Goal: Information Seeking & Learning: Learn about a topic

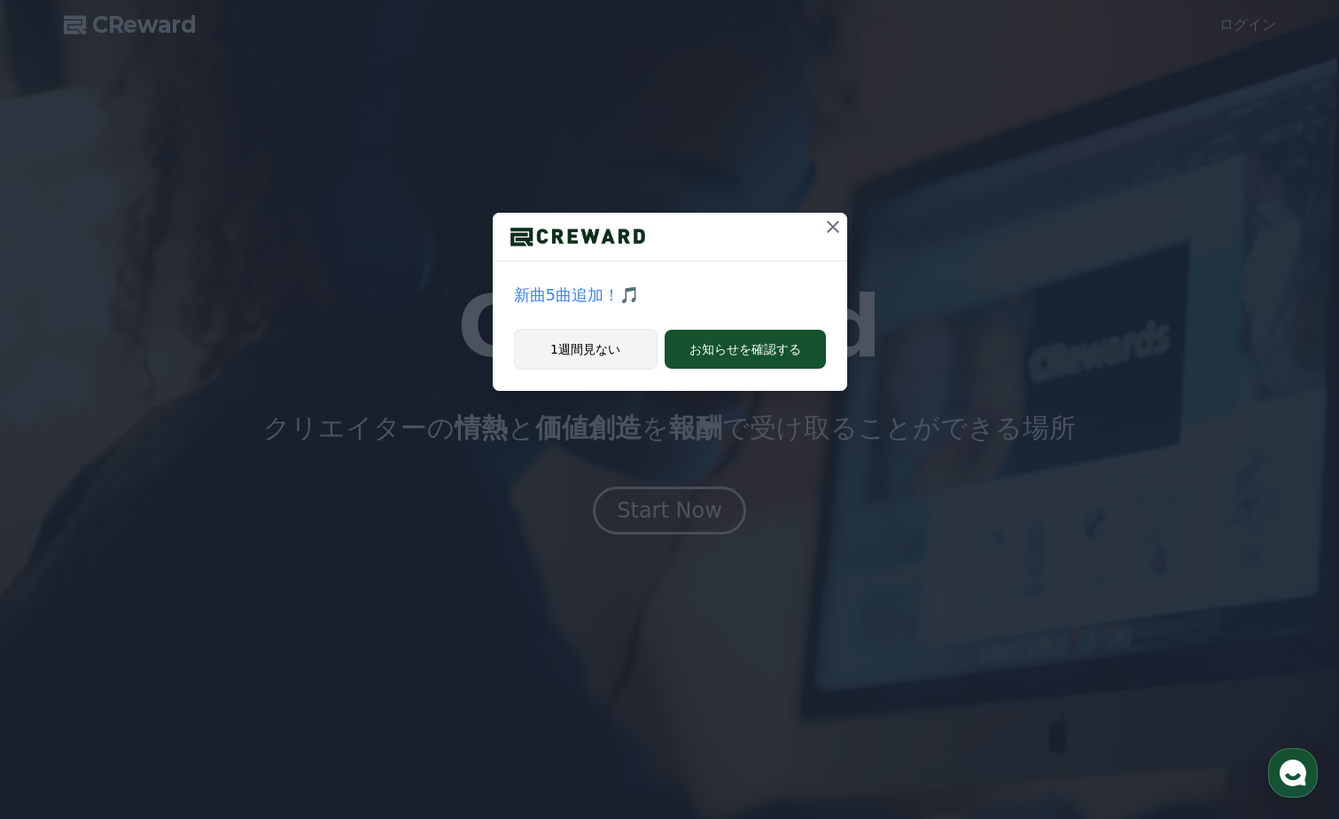
click at [601, 351] on button "1週間見ない" at bounding box center [586, 349] width 144 height 41
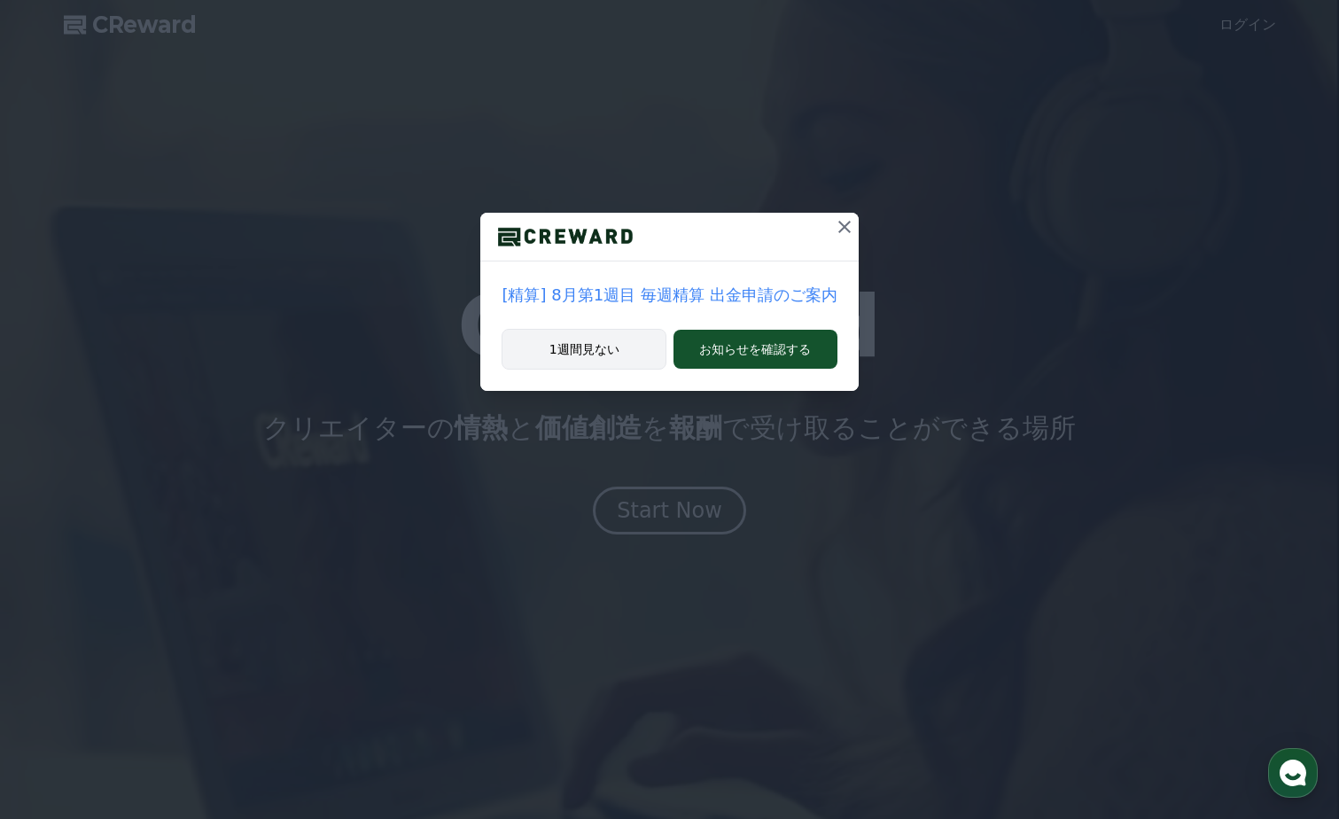
click at [631, 344] on button "1週間見ない" at bounding box center [584, 349] width 165 height 41
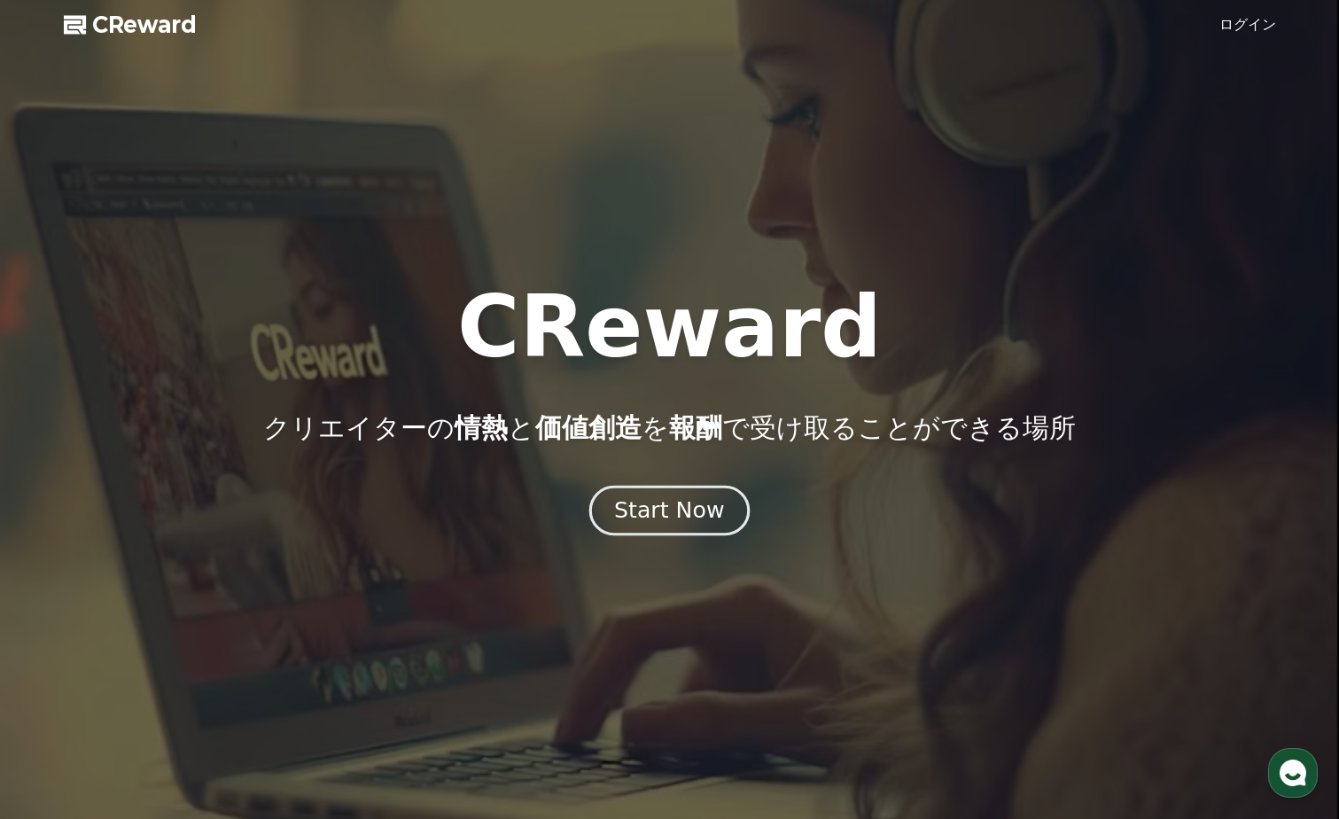
click at [673, 515] on div "Start Now" at bounding box center [669, 510] width 110 height 30
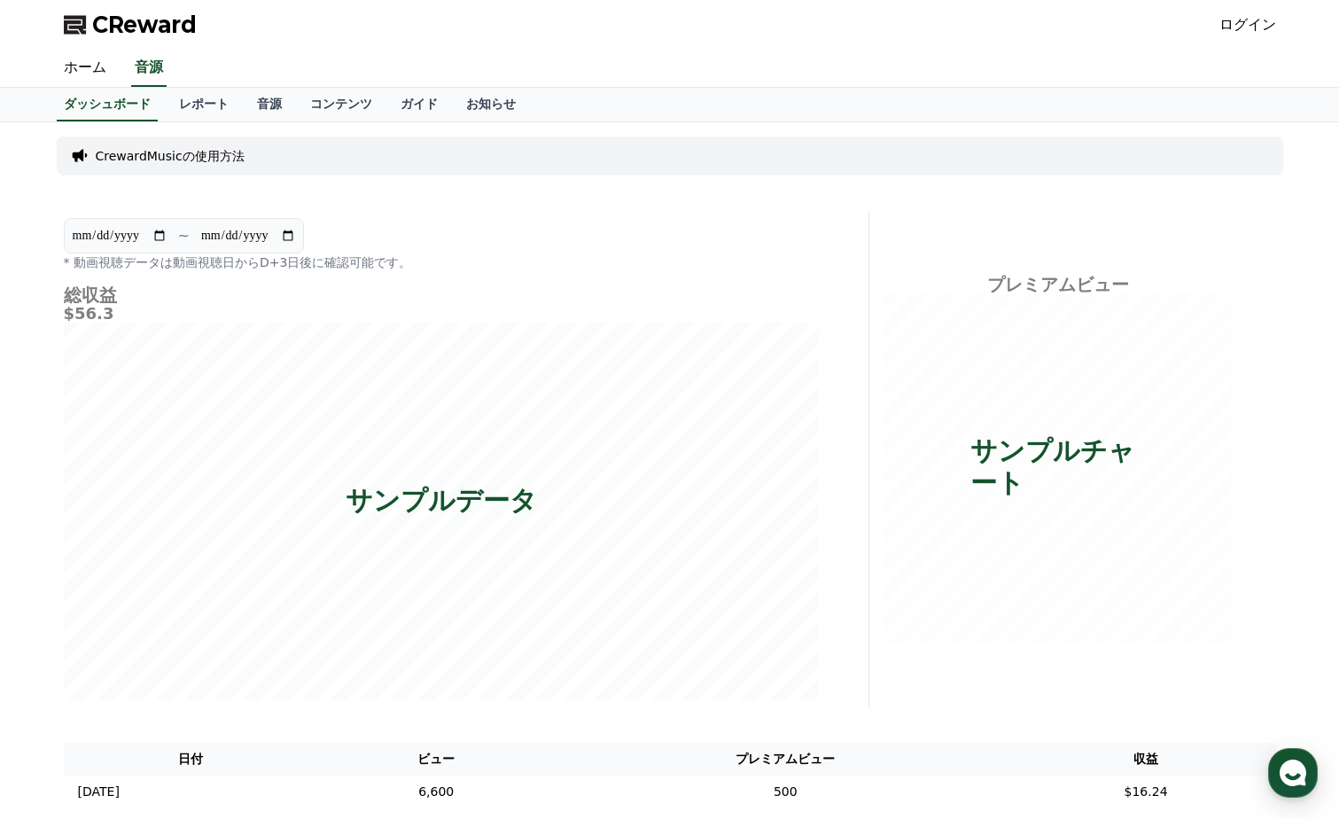
click at [1252, 23] on link "ログイン" at bounding box center [1247, 24] width 57 height 21
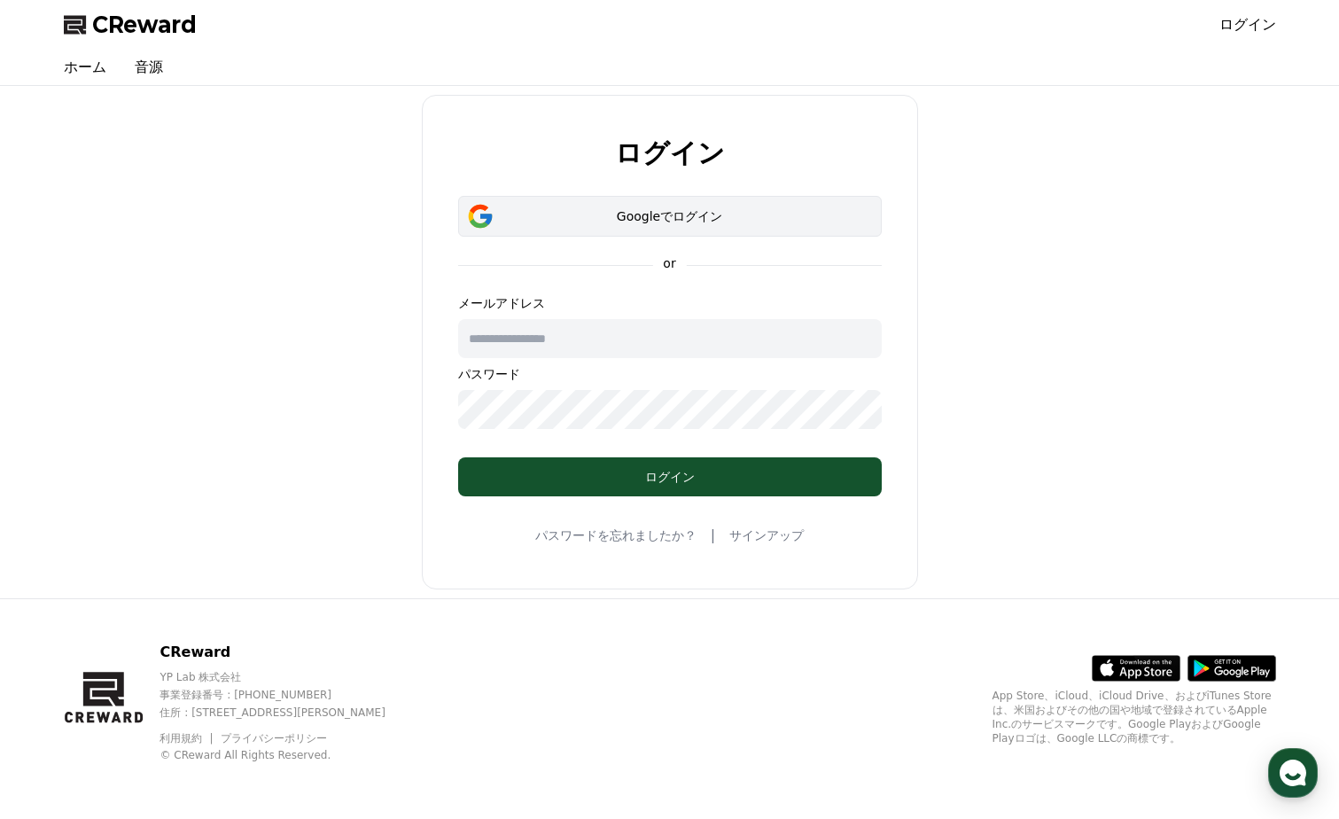
click at [711, 219] on div "Googleでログイン" at bounding box center [670, 216] width 372 height 18
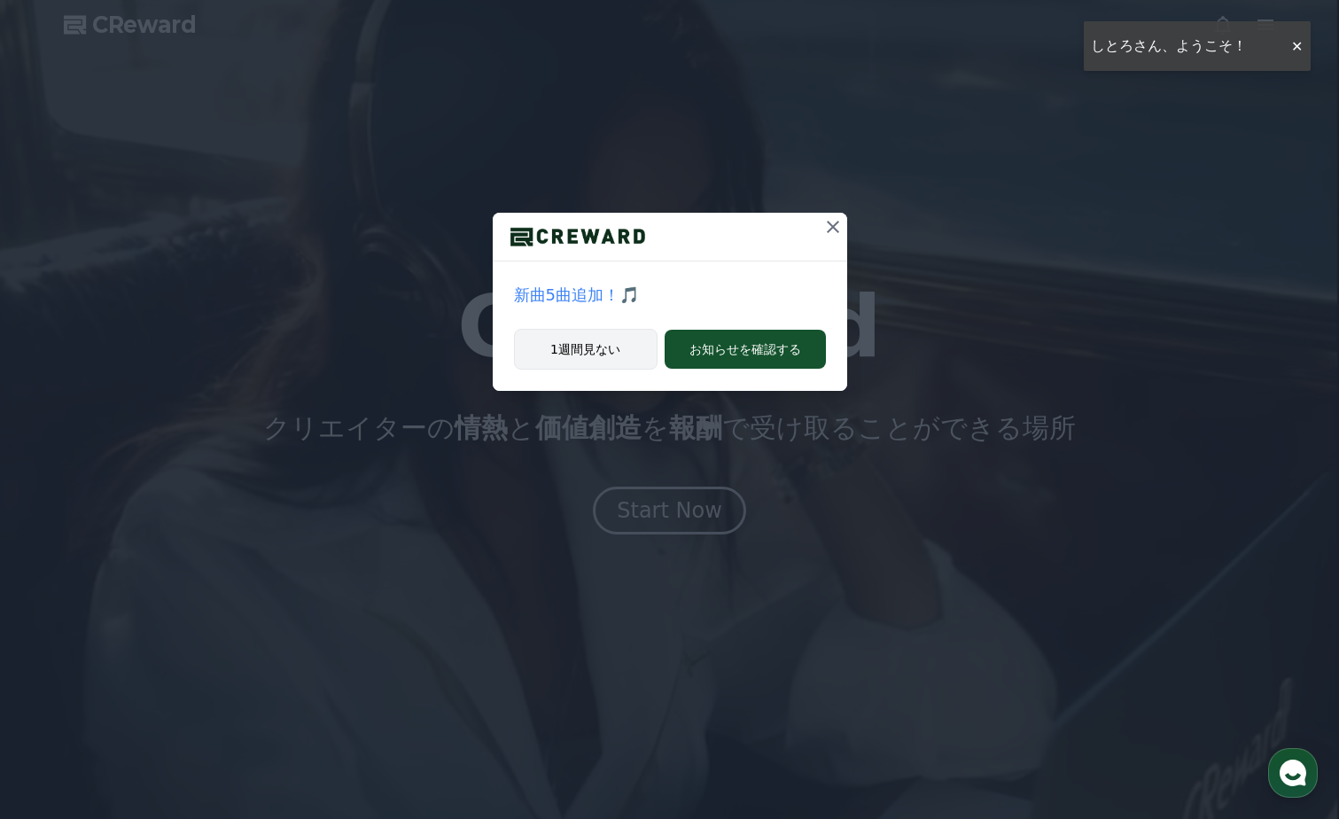
click at [641, 351] on button "1週間見ない" at bounding box center [586, 349] width 144 height 41
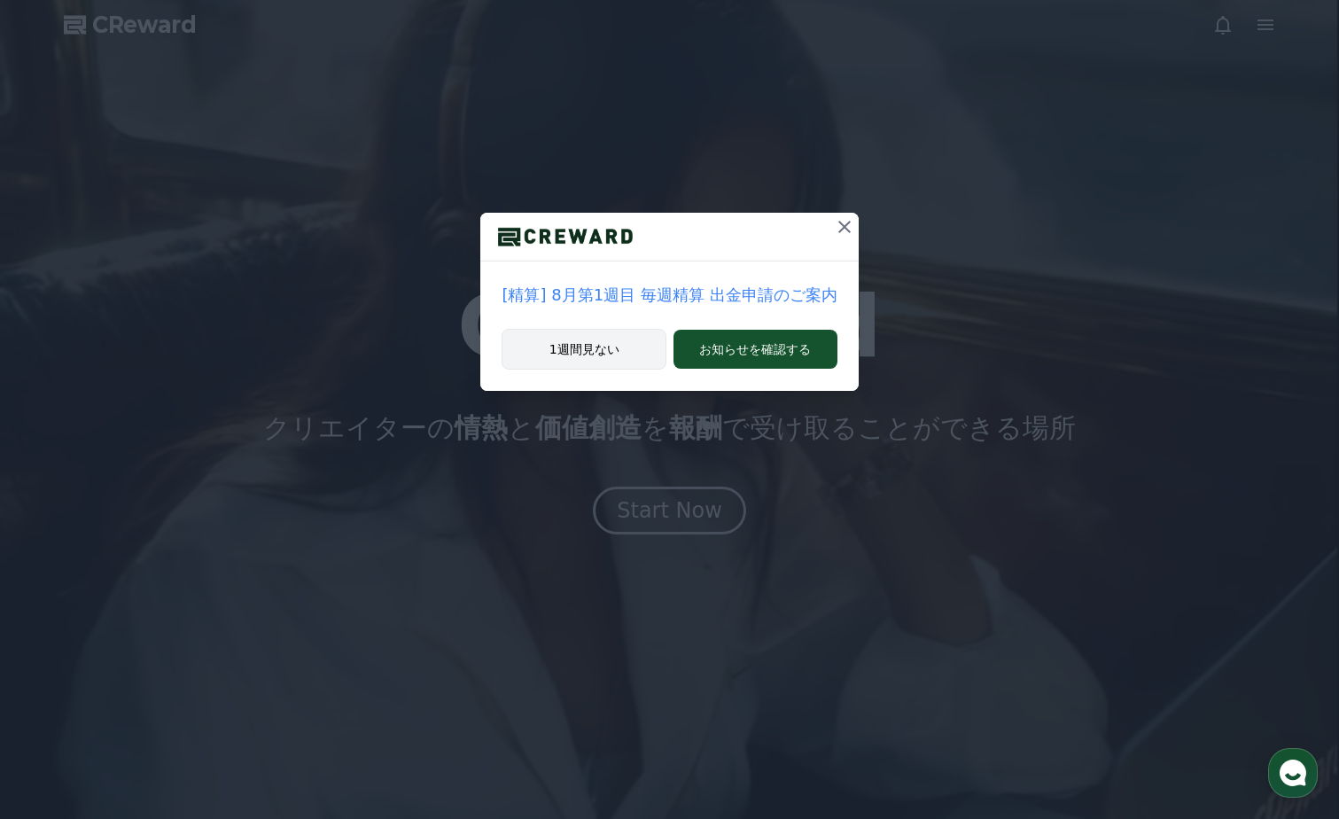
click at [627, 347] on button "1週間見ない" at bounding box center [584, 349] width 165 height 41
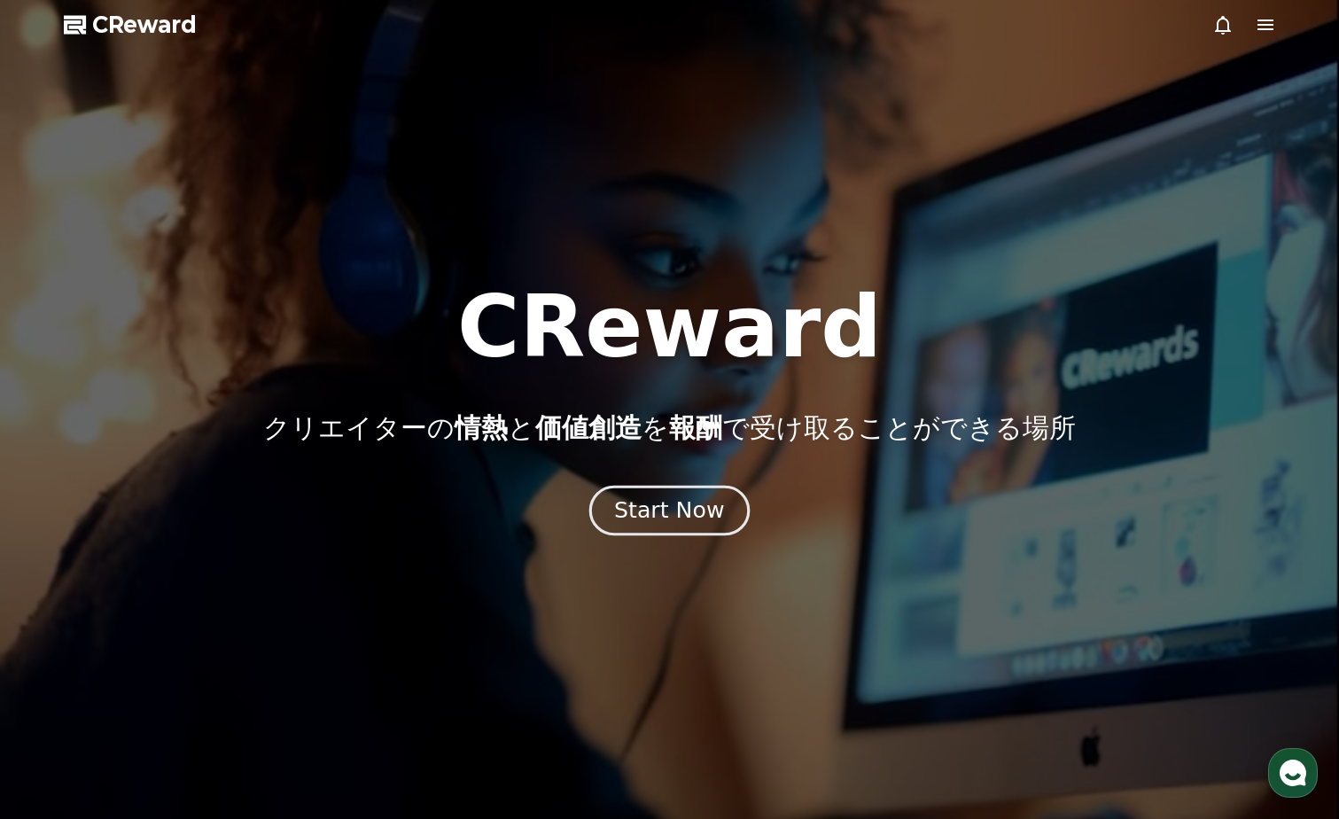
click at [700, 517] on div "Start Now" at bounding box center [669, 510] width 110 height 30
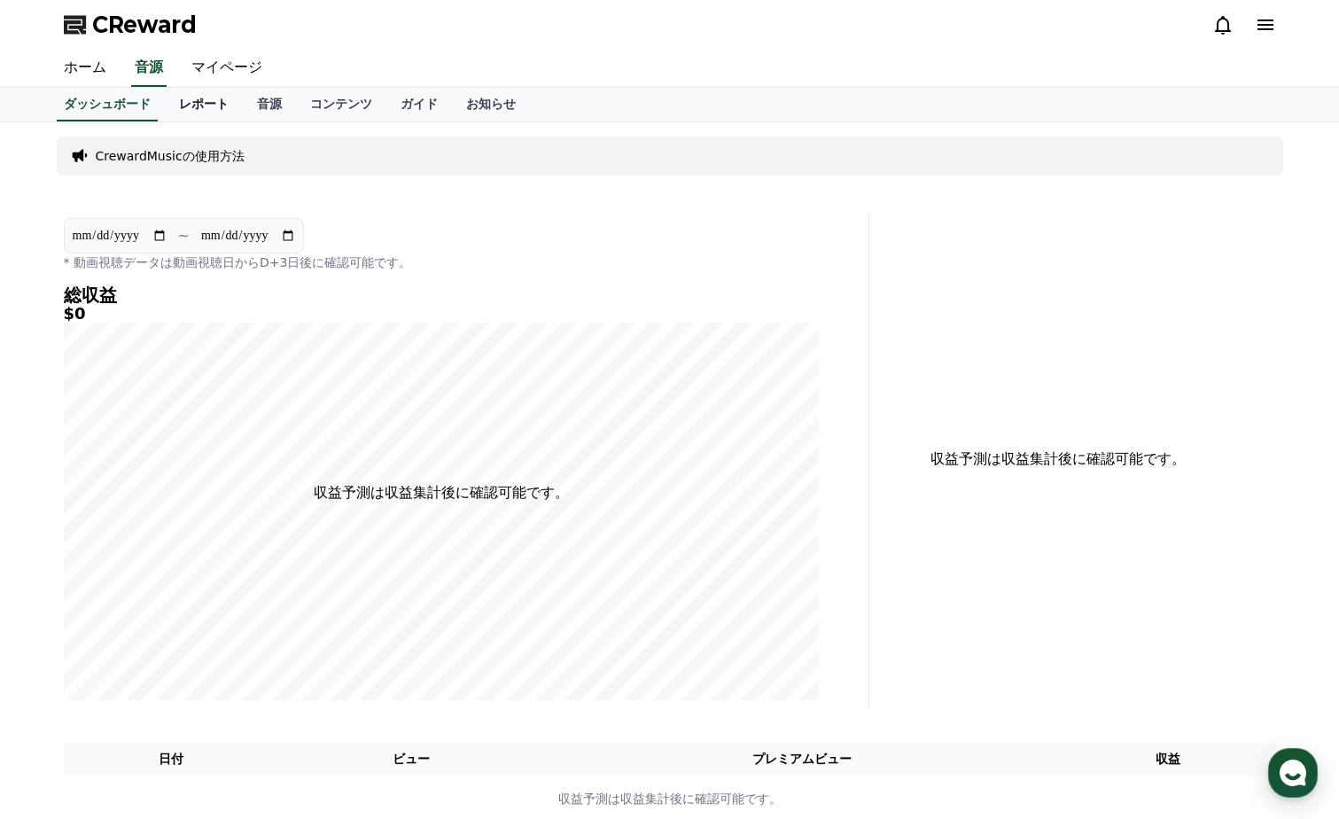
click at [179, 103] on link "レポート" at bounding box center [204, 105] width 78 height 34
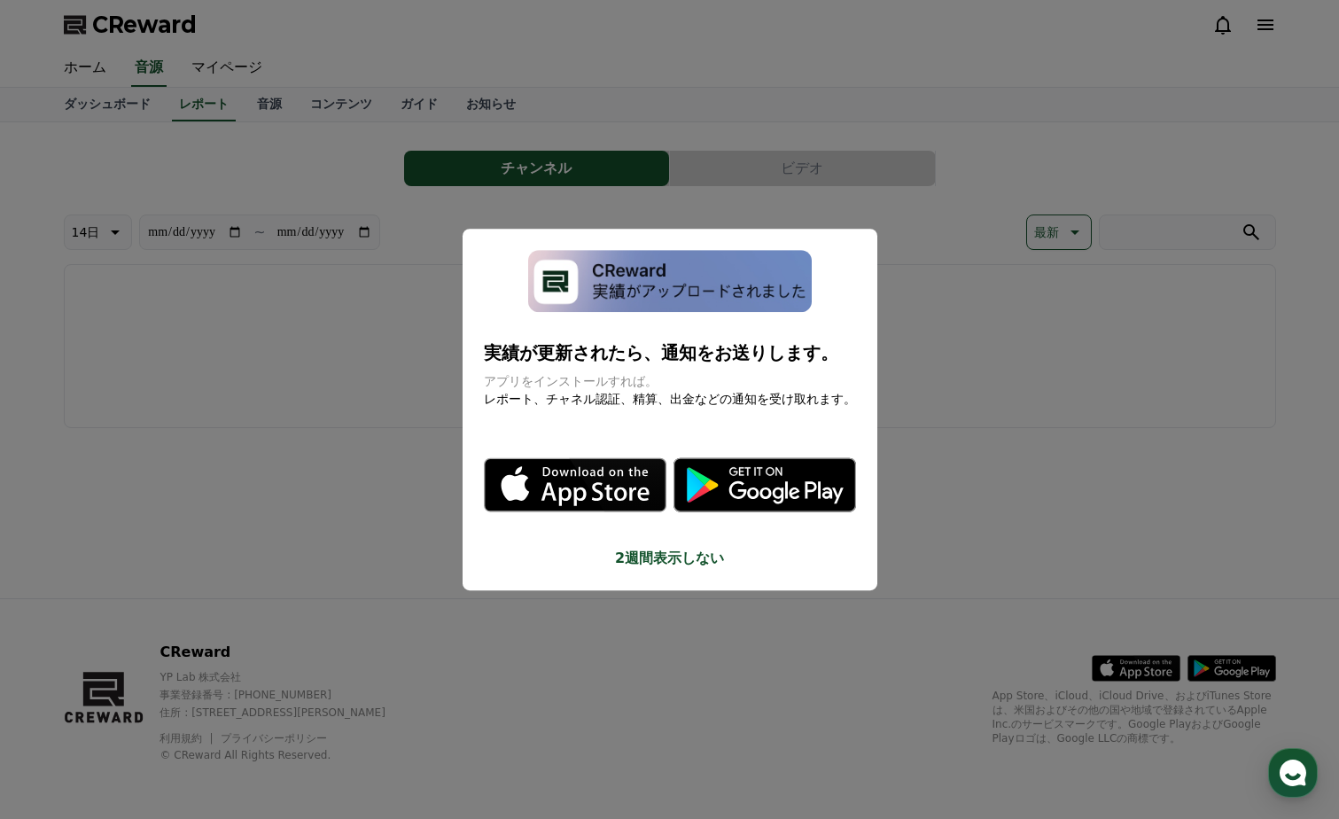
click at [891, 263] on button "close modal" at bounding box center [669, 409] width 1339 height 819
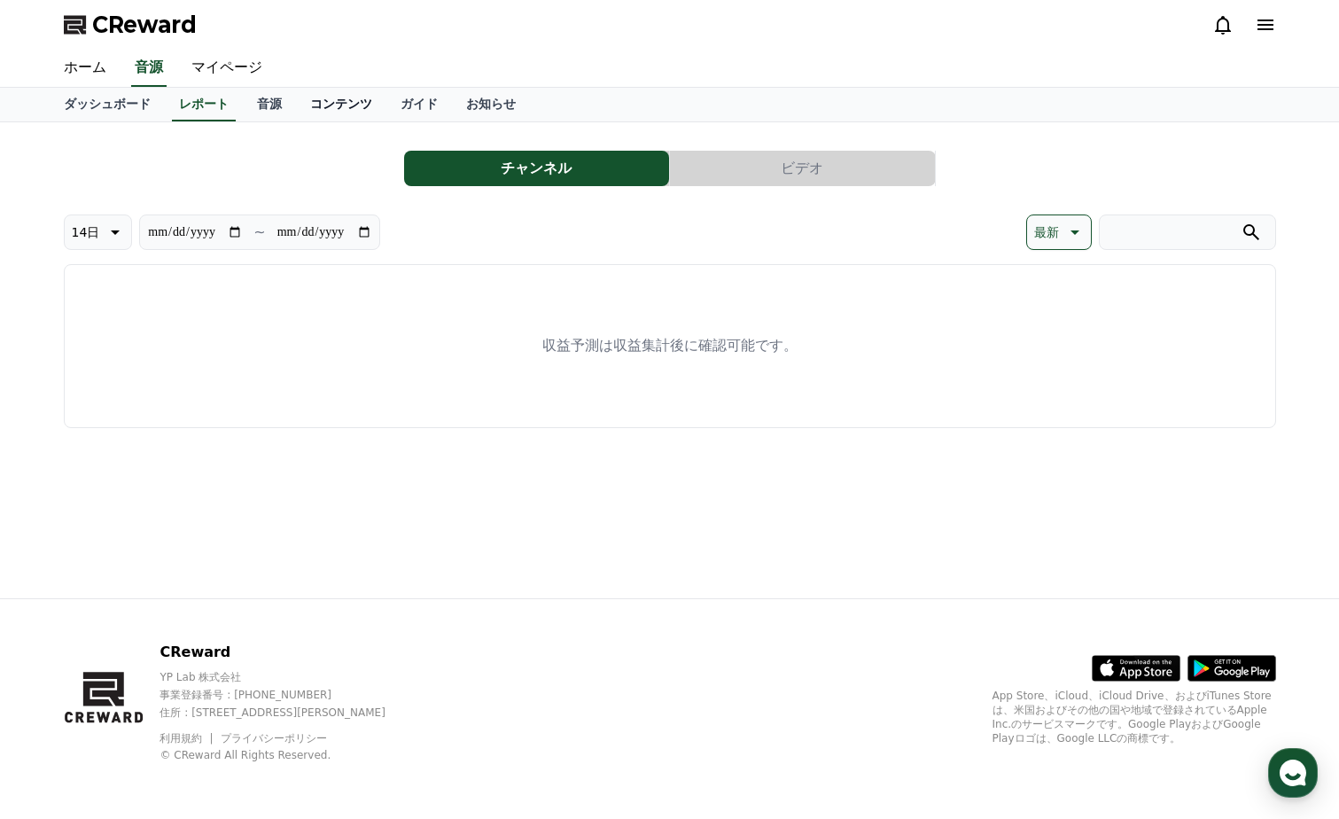
click at [296, 101] on link "コンテンツ" at bounding box center [341, 105] width 90 height 34
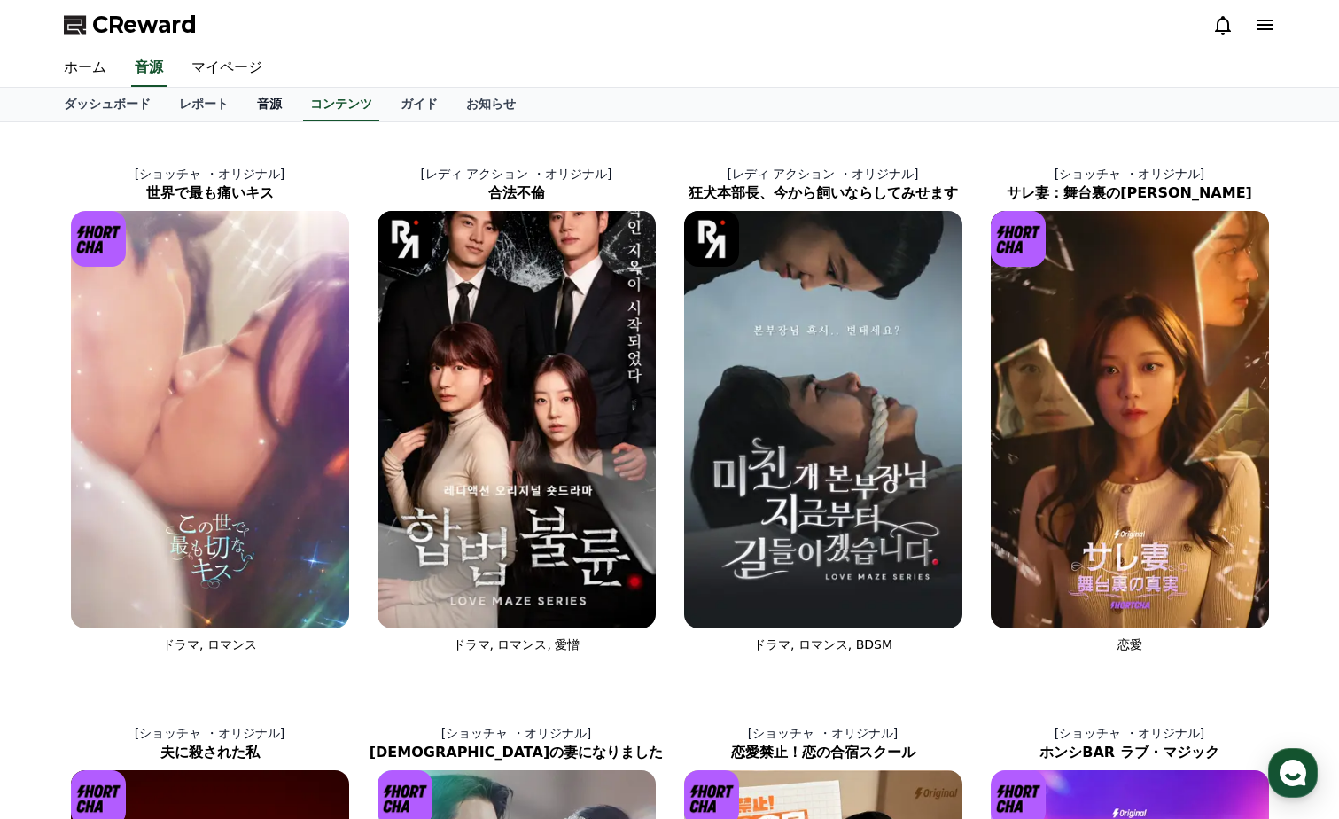
click at [243, 99] on link "音源" at bounding box center [269, 105] width 53 height 34
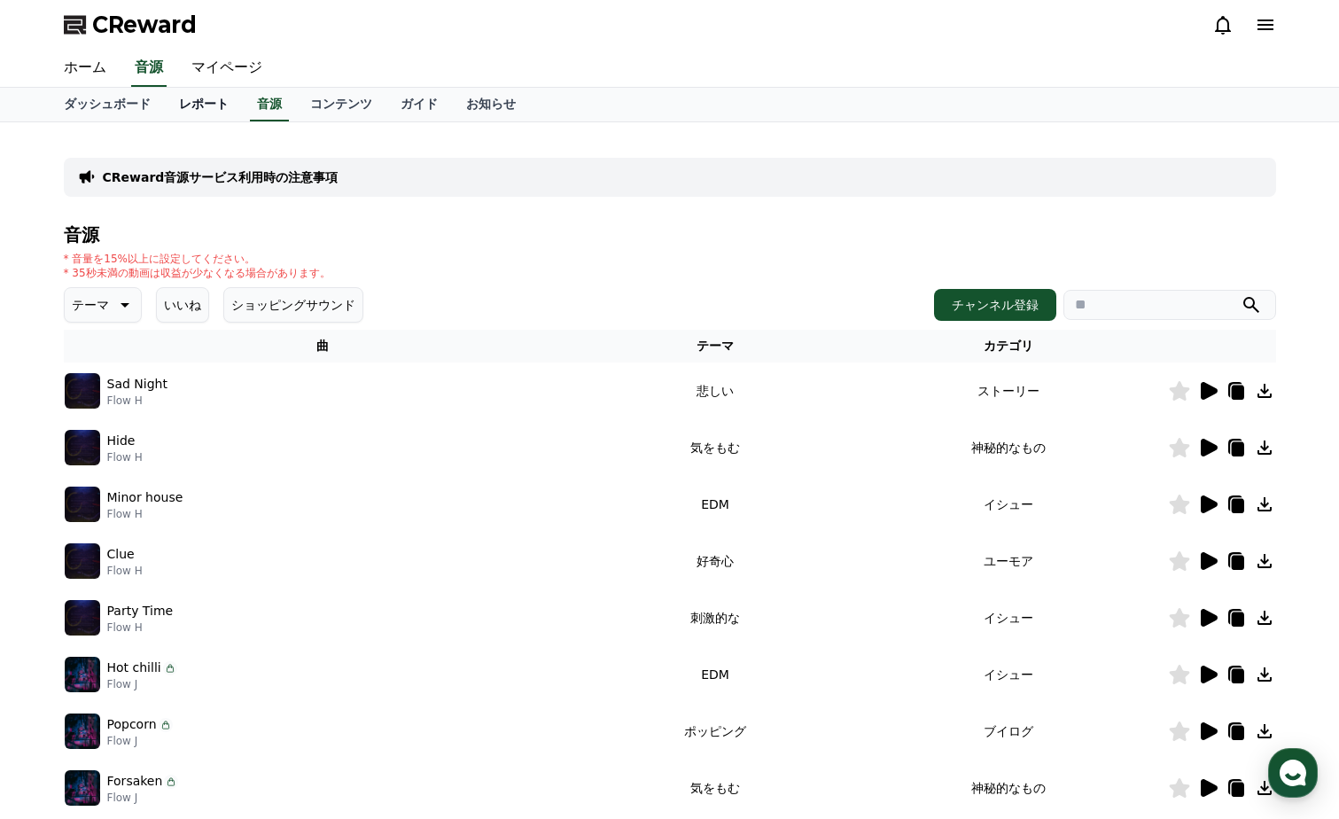
click at [191, 97] on link "レポート" at bounding box center [204, 105] width 78 height 34
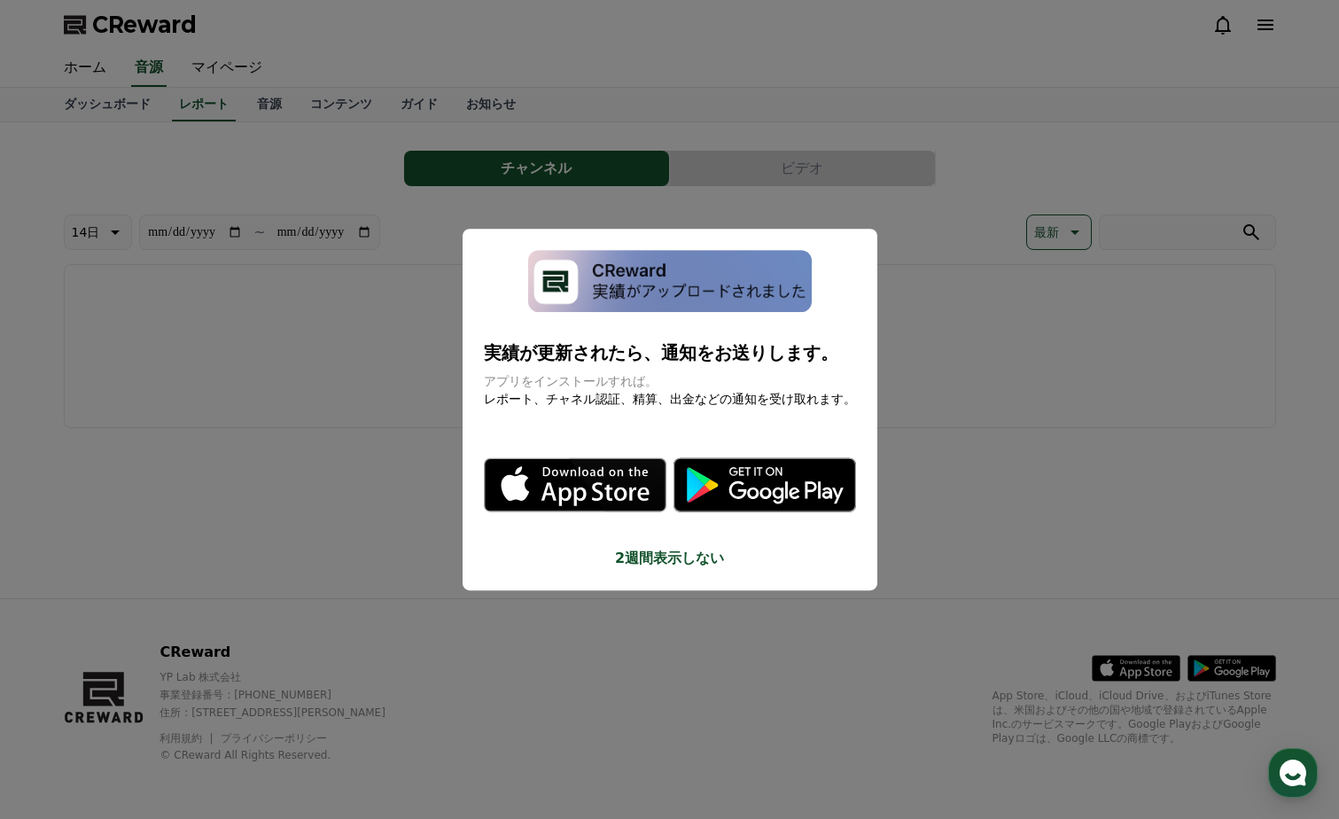
click at [636, 553] on button "2週間表示しない" at bounding box center [670, 558] width 372 height 21
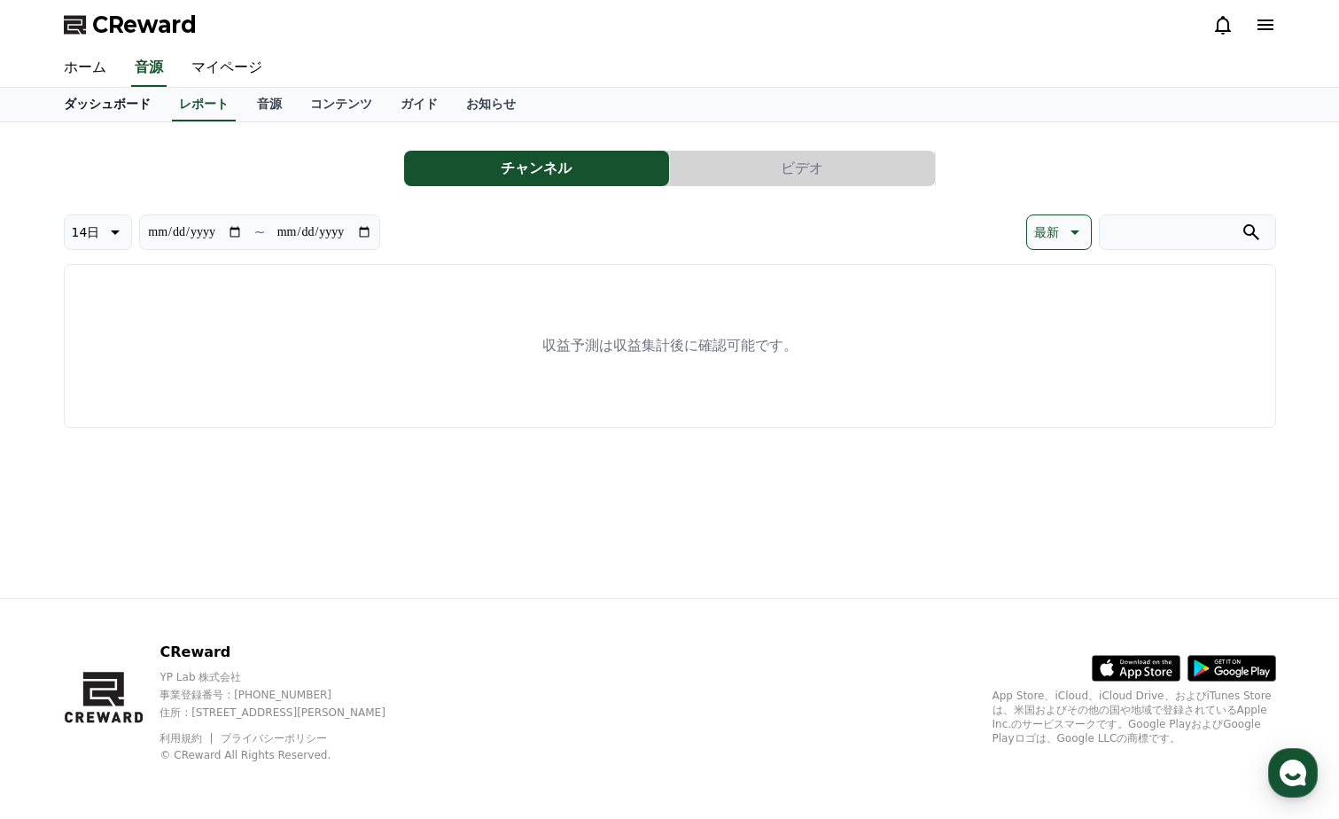
click at [84, 93] on link "ダッシュボード" at bounding box center [107, 105] width 115 height 34
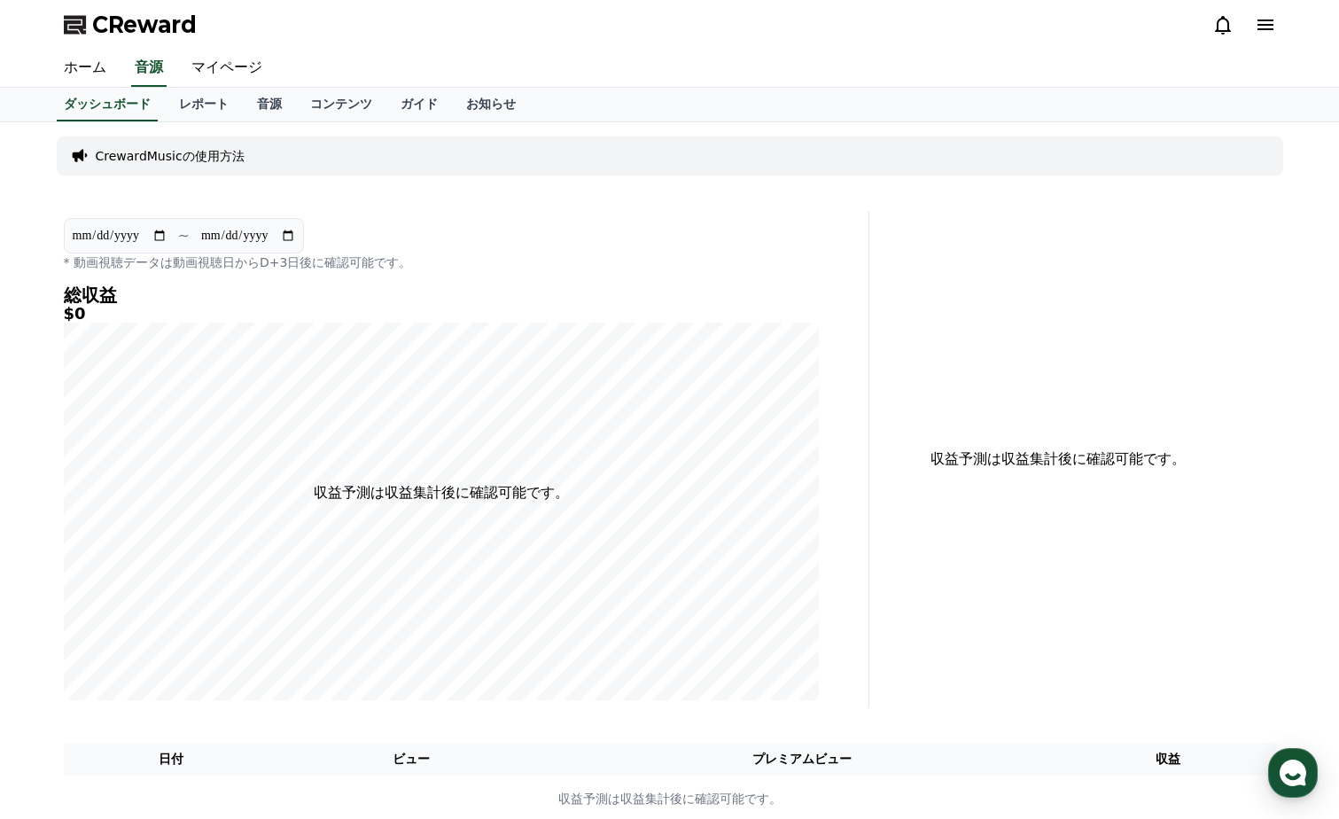
click at [157, 231] on input "**********" at bounding box center [120, 235] width 96 height 19
click at [167, 235] on input "**********" at bounding box center [120, 235] width 96 height 19
type input "**********"
click at [296, 113] on link "コンテンツ" at bounding box center [341, 105] width 90 height 34
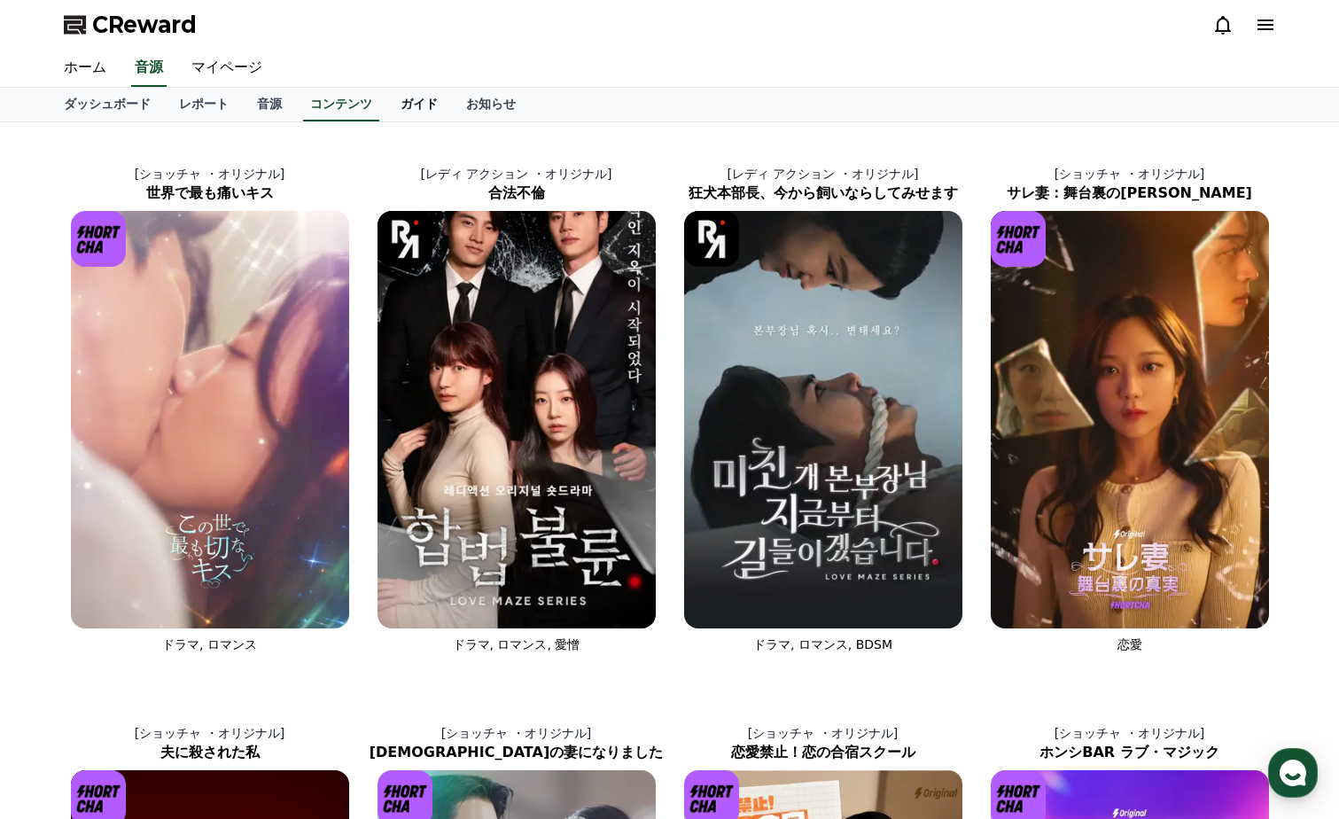
click at [386, 110] on link "ガイド" at bounding box center [419, 105] width 66 height 34
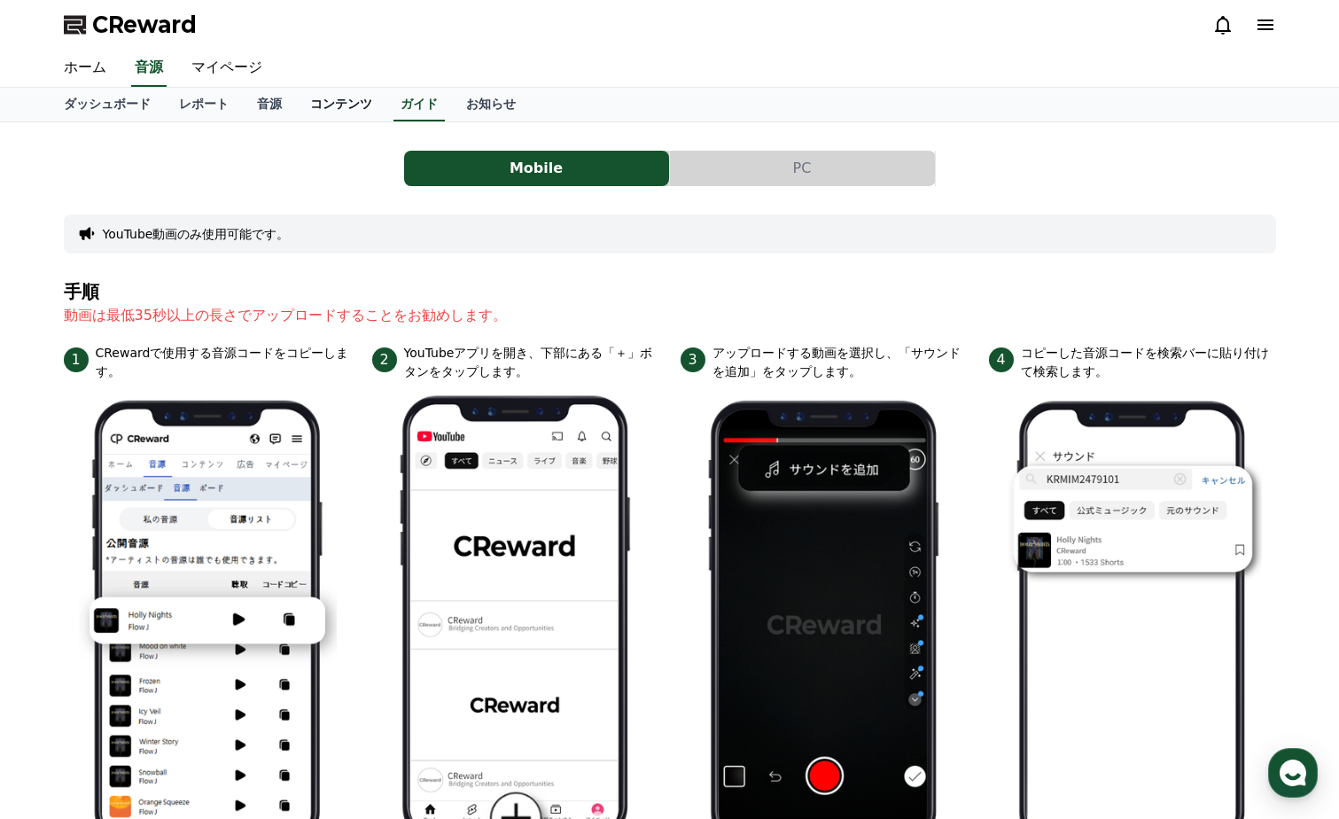
click at [296, 108] on link "コンテンツ" at bounding box center [341, 105] width 90 height 34
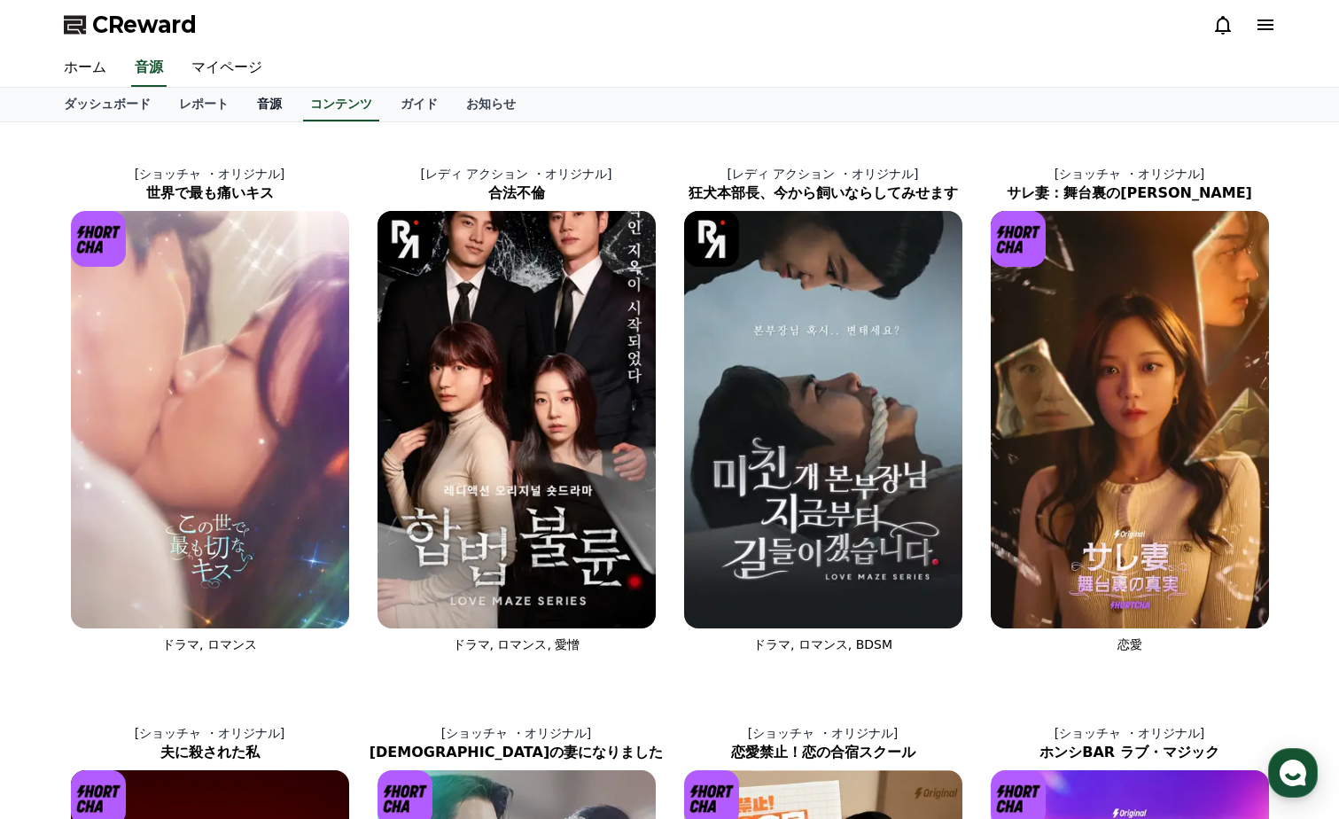
click at [248, 101] on link "音源" at bounding box center [269, 105] width 53 height 34
